Goal: Communication & Community: Share content

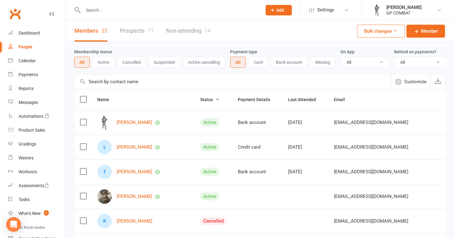
select select "100"
click at [30, 60] on div "Calendar" at bounding box center [27, 60] width 17 height 5
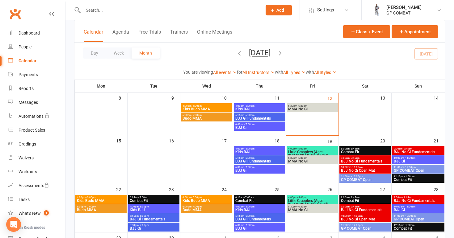
scroll to position [82, 0]
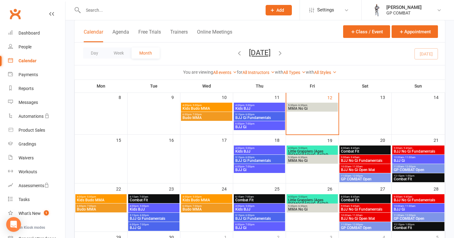
click at [254, 107] on span "Kids BJJ" at bounding box center [259, 109] width 49 height 4
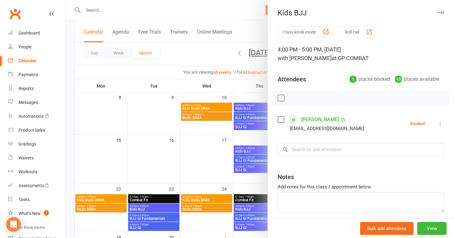
click at [439, 123] on icon at bounding box center [440, 124] width 6 height 6
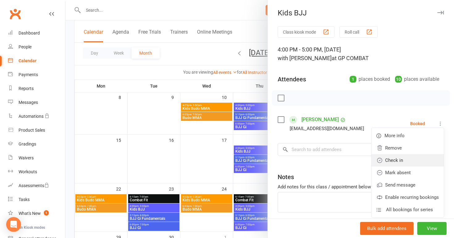
click at [404, 160] on link "Check in" at bounding box center [408, 160] width 72 height 12
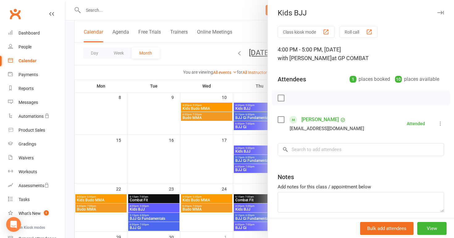
click at [260, 138] on div at bounding box center [259, 119] width 388 height 238
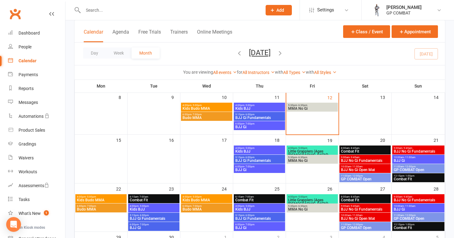
click at [258, 117] on span "BJJ Gi Fundamentals" at bounding box center [259, 118] width 49 height 4
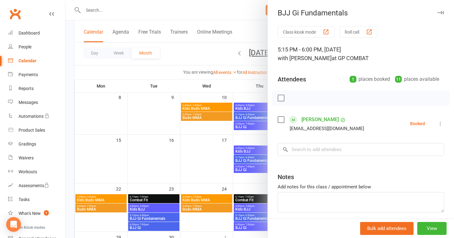
click at [440, 124] on icon at bounding box center [440, 124] width 6 height 6
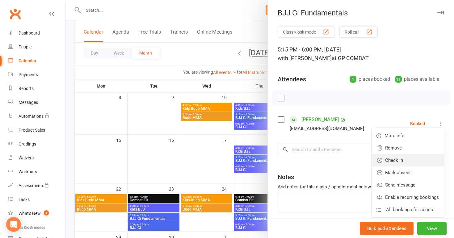
click at [407, 158] on link "Check in" at bounding box center [408, 160] width 72 height 12
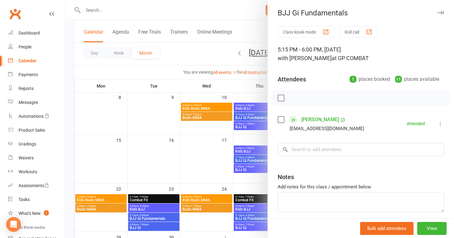
click at [242, 140] on div at bounding box center [259, 119] width 388 height 238
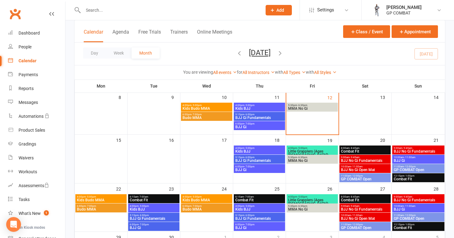
click at [257, 123] on span "6:00pm - 7:00pm" at bounding box center [259, 124] width 49 height 3
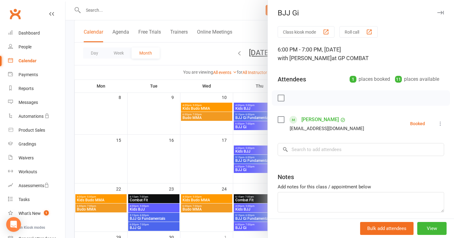
click at [439, 123] on icon at bounding box center [440, 124] width 6 height 6
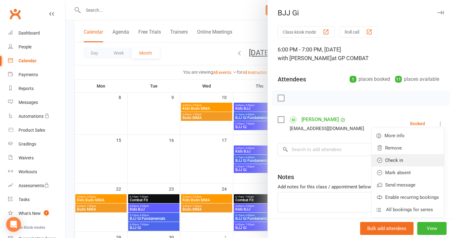
click at [411, 163] on link "Check in" at bounding box center [408, 160] width 72 height 12
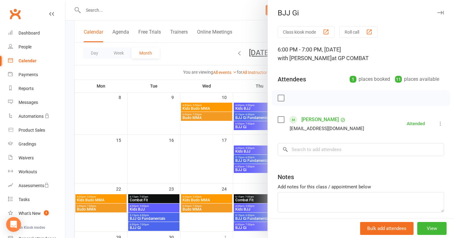
click at [226, 141] on div at bounding box center [259, 119] width 388 height 238
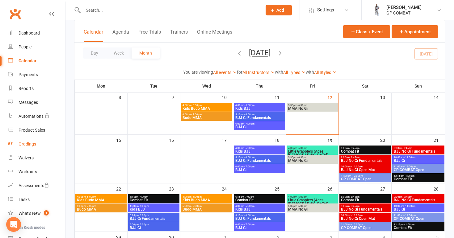
scroll to position [0, 0]
click at [315, 7] on link "Settings" at bounding box center [330, 10] width 43 height 14
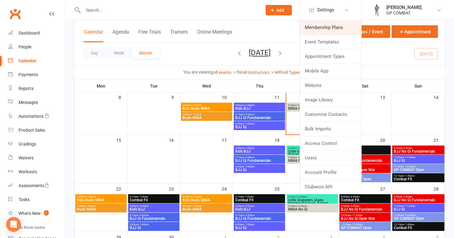
click at [313, 27] on link "Membership Plans" at bounding box center [330, 27] width 61 height 14
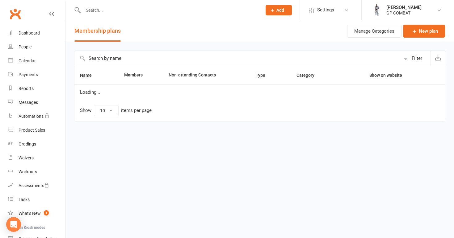
select select "50"
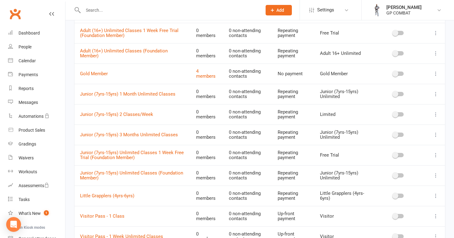
scroll to position [145, 0]
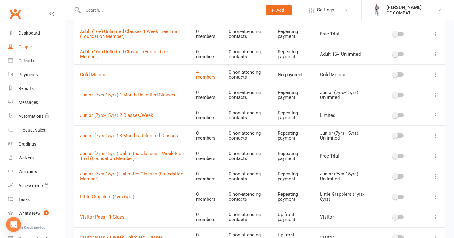
click at [37, 48] on link "People" at bounding box center [36, 47] width 57 height 14
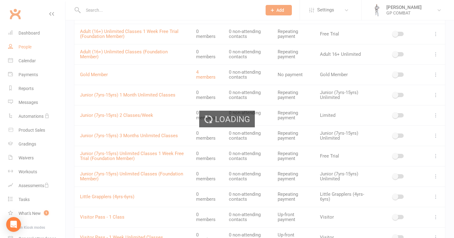
select select "100"
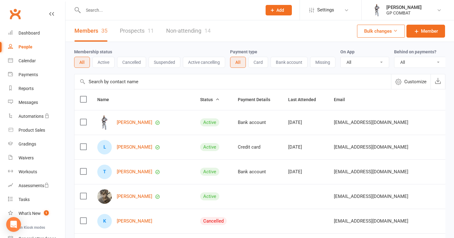
click at [187, 34] on link "Non-attending 14" at bounding box center [188, 30] width 44 height 21
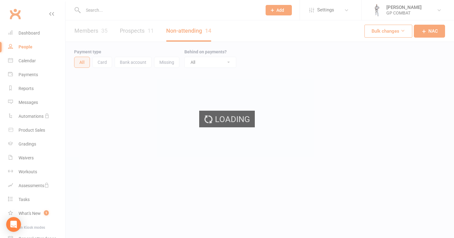
select select "100"
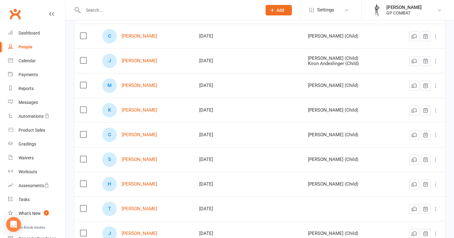
scroll to position [88, 0]
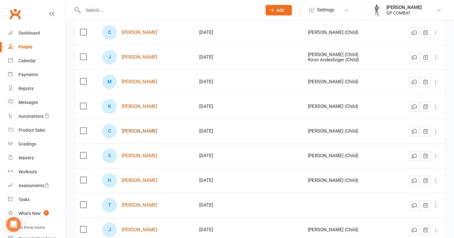
click at [146, 132] on link "[PERSON_NAME]" at bounding box center [140, 131] width 36 height 5
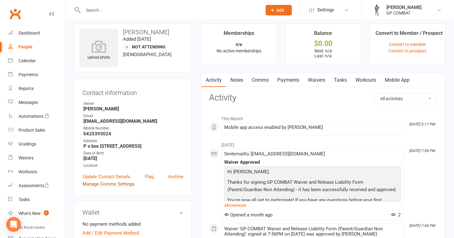
scroll to position [6, 0]
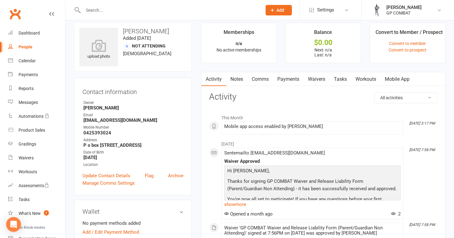
click at [260, 80] on link "Comms" at bounding box center [260, 79] width 26 height 14
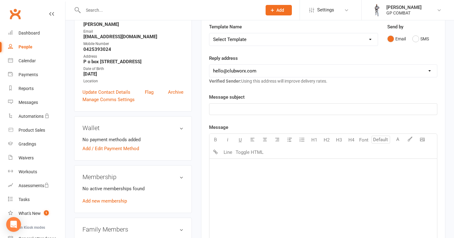
scroll to position [91, 0]
click at [416, 40] on button "SMS" at bounding box center [420, 38] width 17 height 12
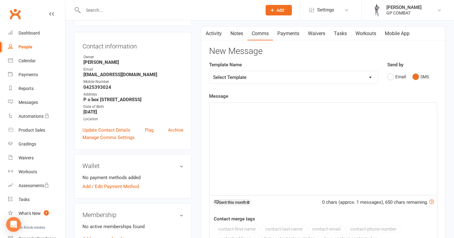
scroll to position [52, 0]
click at [391, 77] on button "Email" at bounding box center [396, 77] width 19 height 12
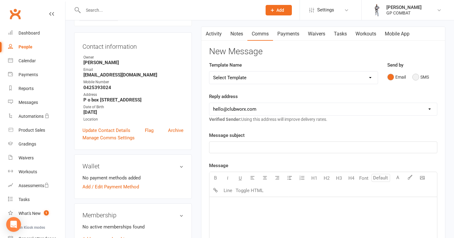
click at [415, 79] on button "SMS" at bounding box center [420, 77] width 17 height 12
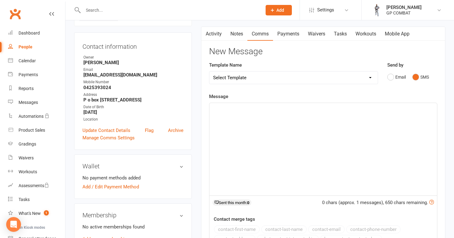
select select "5"
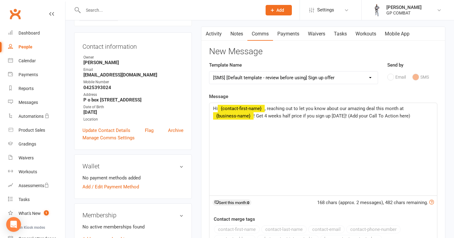
click at [35, 48] on link "People" at bounding box center [36, 47] width 57 height 14
select select "100"
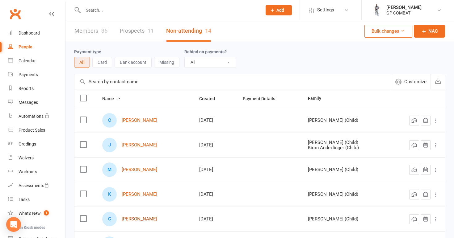
click at [141, 219] on link "[PERSON_NAME]" at bounding box center [140, 219] width 36 height 5
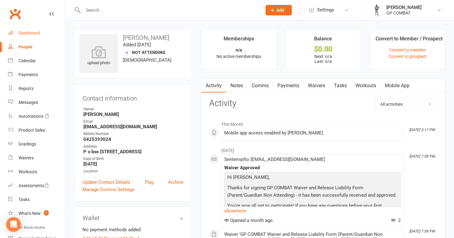
click at [35, 36] on link "Dashboard" at bounding box center [36, 33] width 57 height 14
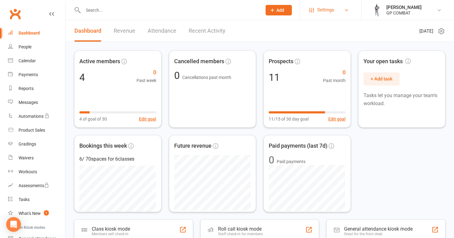
click at [322, 12] on span "Settings" at bounding box center [325, 10] width 17 height 14
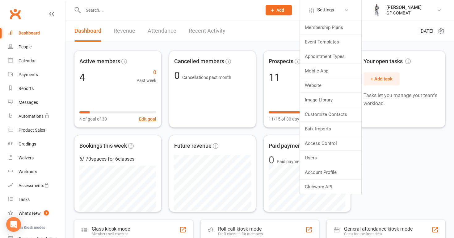
click at [251, 45] on div "Active members 4 0 Past week 4 of goal of 30 Edit goal Cancelled members 0 Canc…" at bounding box center [259, 232] width 388 height 380
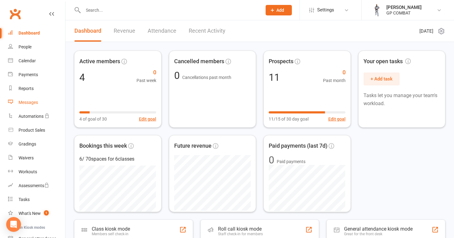
click at [32, 103] on div "Messages" at bounding box center [28, 102] width 19 height 5
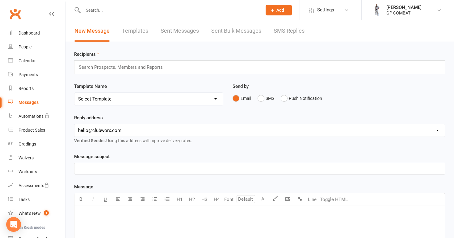
click at [284, 31] on link "SMS Replies" at bounding box center [289, 30] width 31 height 21
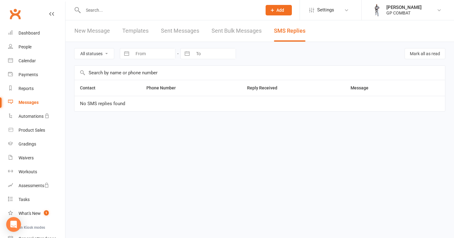
click at [234, 28] on link "Sent Bulk Messages" at bounding box center [237, 30] width 50 height 21
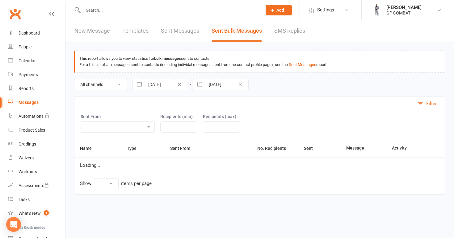
select select "10"
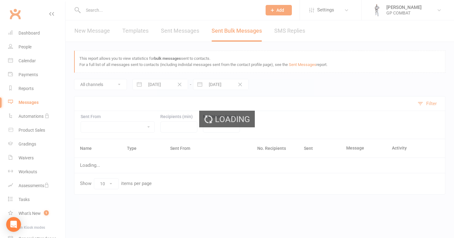
click at [182, 31] on div "Loading" at bounding box center [227, 119] width 454 height 238
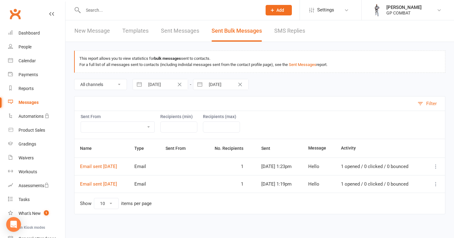
click at [182, 31] on link "Sent Messages" at bounding box center [180, 30] width 38 height 21
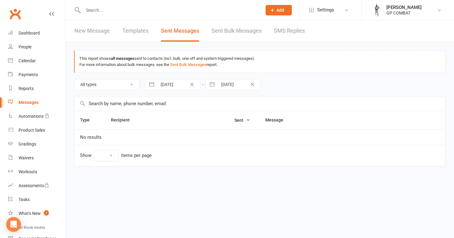
select select "10"
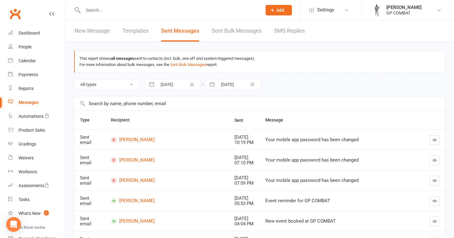
click at [136, 30] on link "Templates" at bounding box center [135, 30] width 26 height 21
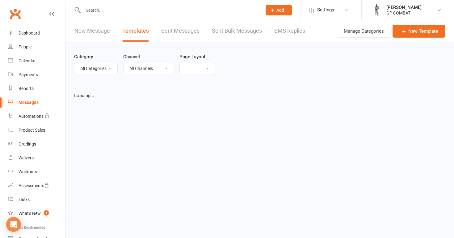
select select "grid"
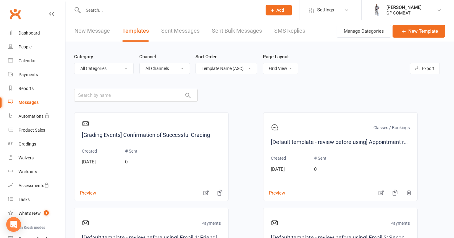
click at [95, 30] on link "New Message" at bounding box center [92, 30] width 36 height 21
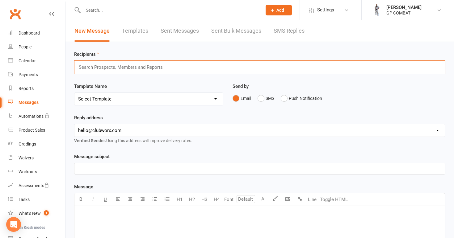
click at [93, 69] on input "text" at bounding box center [123, 67] width 91 height 8
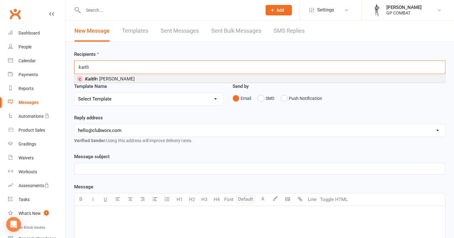
type input "[PERSON_NAME]"
drag, startPoint x: 99, startPoint y: 74, endPoint x: 109, endPoint y: 77, distance: 10.0
click at [109, 77] on span "Kaitli n [PERSON_NAME]" at bounding box center [110, 79] width 50 height 6
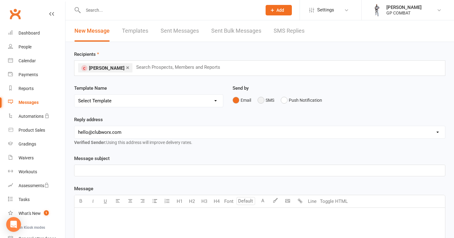
click at [264, 102] on button "SMS" at bounding box center [266, 100] width 17 height 12
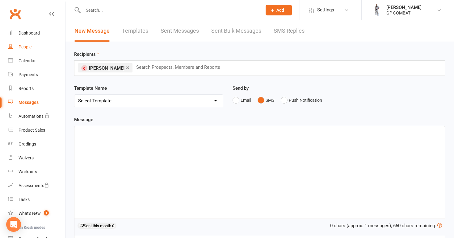
click at [32, 51] on link "People" at bounding box center [36, 47] width 57 height 14
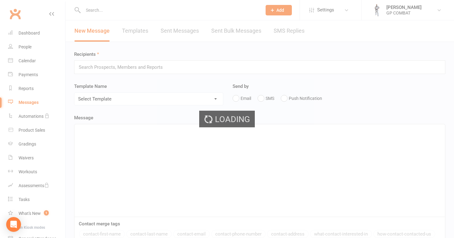
select select "100"
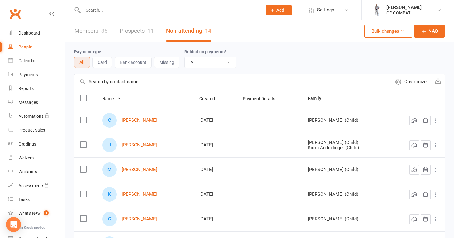
click at [95, 30] on link "Members 35" at bounding box center [90, 30] width 33 height 21
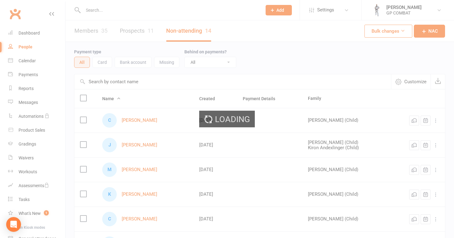
select select "100"
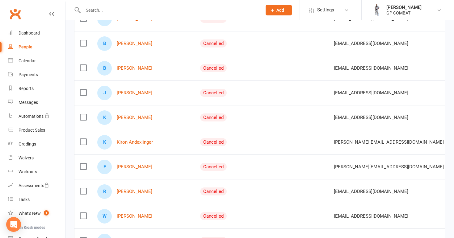
scroll to position [368, 0]
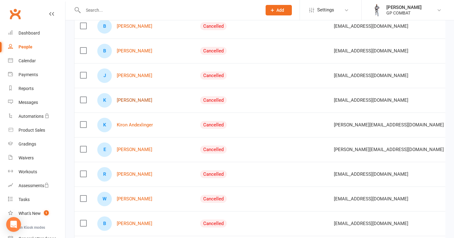
click at [137, 99] on link "[PERSON_NAME]" at bounding box center [135, 100] width 36 height 5
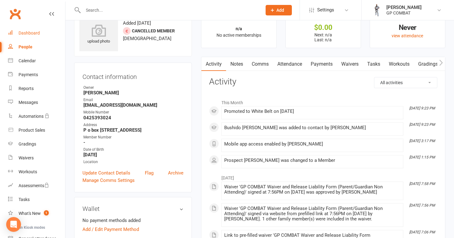
click at [34, 35] on div "Dashboard" at bounding box center [29, 33] width 21 height 5
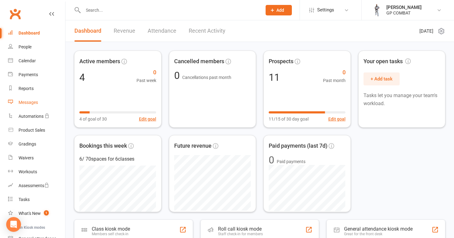
click at [34, 102] on div "Messages" at bounding box center [28, 102] width 19 height 5
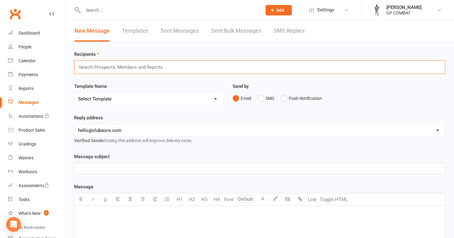
click at [99, 66] on input "text" at bounding box center [123, 67] width 91 height 8
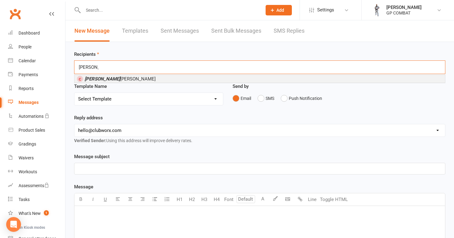
type input "[PERSON_NAME]"
drag, startPoint x: 99, startPoint y: 66, endPoint x: 109, endPoint y: 78, distance: 15.5
click at [109, 78] on span "[PERSON_NAME]" at bounding box center [120, 79] width 71 height 6
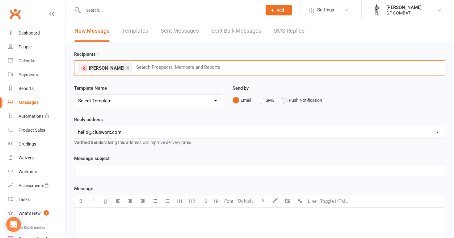
click at [284, 100] on button "Push Notification" at bounding box center [301, 100] width 41 height 12
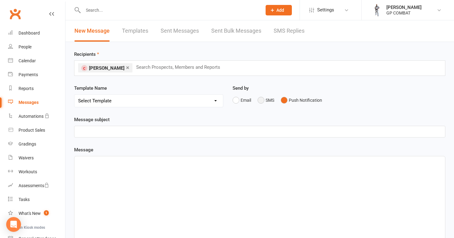
click at [263, 101] on button "SMS" at bounding box center [266, 100] width 17 height 12
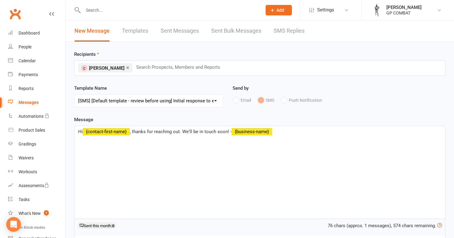
select select "7"
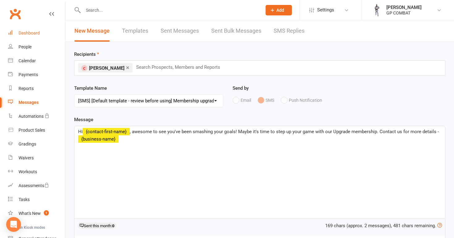
click at [38, 35] on div "Dashboard" at bounding box center [29, 33] width 21 height 5
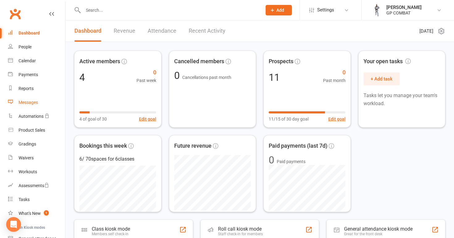
click at [36, 102] on div "Messages" at bounding box center [28, 102] width 19 height 5
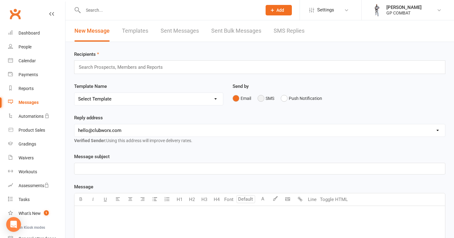
click at [262, 100] on button "SMS" at bounding box center [266, 99] width 17 height 12
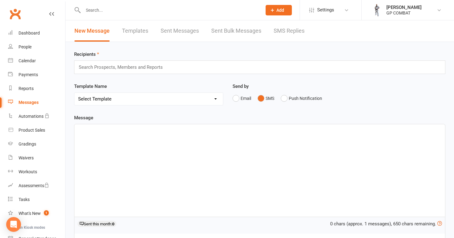
click at [171, 66] on div "Search Prospects, Members and Reports" at bounding box center [259, 68] width 371 height 14
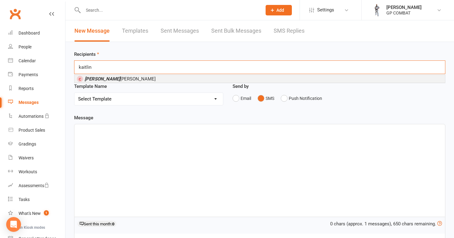
type input "kaitlin"
click at [154, 77] on li "[PERSON_NAME]" at bounding box center [259, 79] width 371 height 8
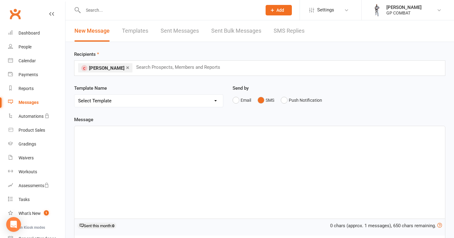
click at [138, 145] on div "﻿" at bounding box center [259, 172] width 371 height 93
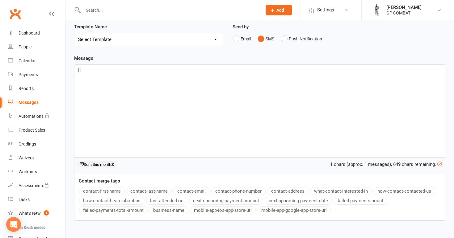
scroll to position [57, 0]
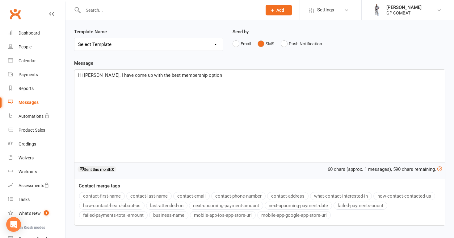
click at [117, 76] on span "Hi [PERSON_NAME], I have come up with the best membership option" at bounding box center [150, 76] width 144 height 6
click at [276, 75] on span "Hi [PERSON_NAME], I've been thinking about how I can help you out with [PERSON_…" at bounding box center [217, 76] width 279 height 6
click at [271, 75] on p "Hi [PERSON_NAME], I've been thinking about how I can help you out with [PERSON_…" at bounding box center [259, 75] width 363 height 7
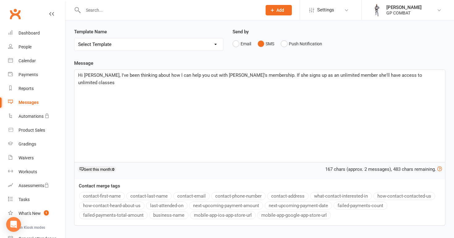
click at [338, 76] on span "Hi [PERSON_NAME], I've been thinking about how I can help you out with [PERSON_…" at bounding box center [250, 79] width 345 height 13
click at [261, 75] on span "Hi [PERSON_NAME], I've been thinking about how I can help you out with [PERSON_…" at bounding box center [251, 79] width 346 height 13
click at [30, 48] on div "People" at bounding box center [25, 46] width 13 height 5
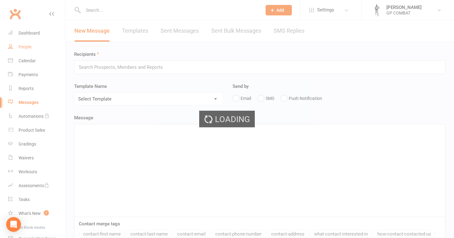
select select "100"
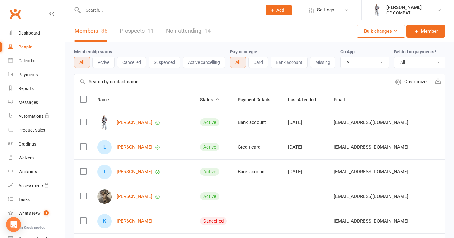
click at [195, 31] on link "Non-attending 14" at bounding box center [188, 30] width 44 height 21
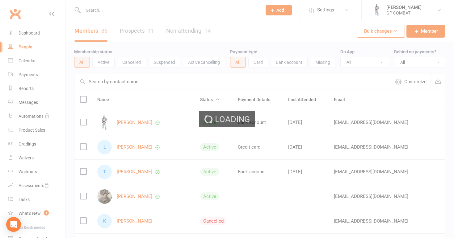
select select "100"
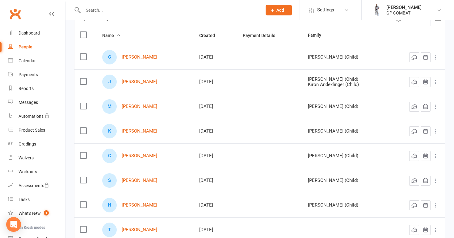
scroll to position [64, 0]
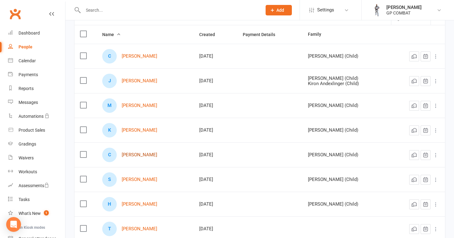
click at [136, 155] on link "[PERSON_NAME]" at bounding box center [140, 155] width 36 height 5
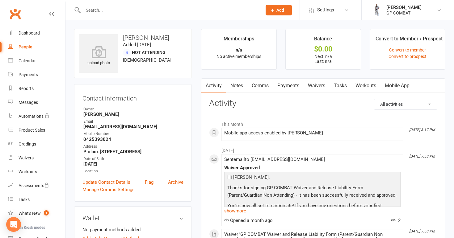
click at [32, 46] on link "People" at bounding box center [36, 47] width 57 height 14
select select "100"
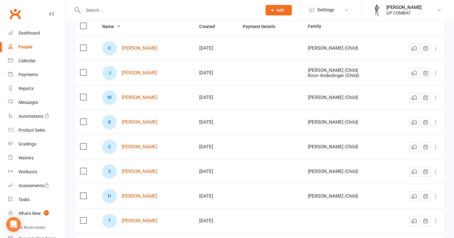
scroll to position [80, 0]
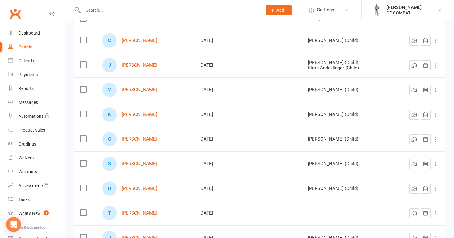
click at [436, 139] on icon at bounding box center [436, 139] width 6 height 6
click at [390, 136] on td "[PERSON_NAME] (Child)" at bounding box center [346, 139] width 89 height 25
click at [414, 139] on icon "button" at bounding box center [414, 139] width 6 height 6
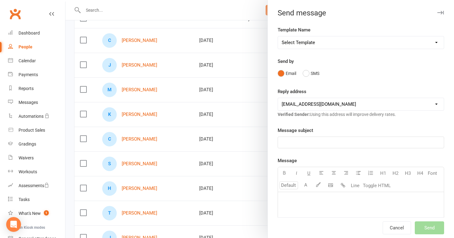
click at [239, 99] on div at bounding box center [259, 119] width 388 height 238
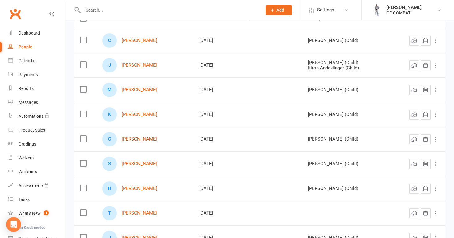
click at [148, 138] on link "[PERSON_NAME]" at bounding box center [140, 139] width 36 height 5
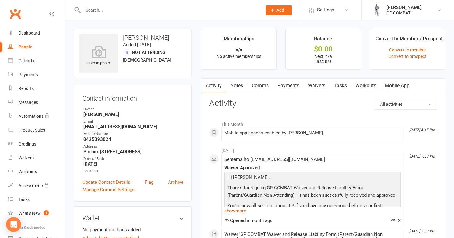
click at [291, 86] on link "Payments" at bounding box center [288, 86] width 31 height 14
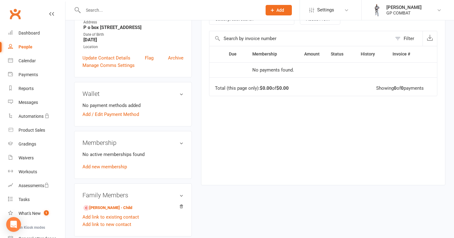
scroll to position [125, 0]
click at [29, 47] on div "People" at bounding box center [26, 46] width 14 height 5
select select "100"
